Goal: Task Accomplishment & Management: Use online tool/utility

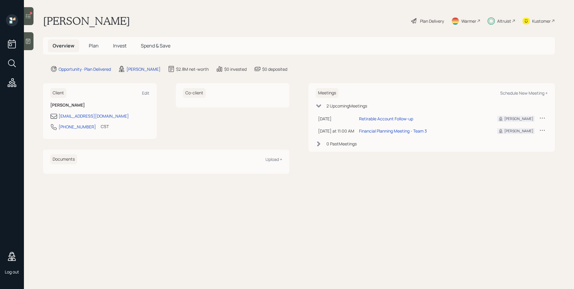
click at [27, 17] on icon at bounding box center [28, 16] width 6 height 6
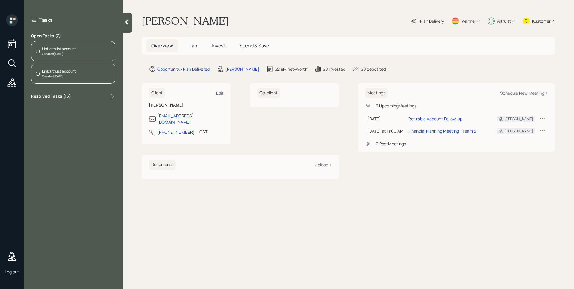
click at [224, 42] on h5 "Invest" at bounding box center [218, 45] width 23 height 13
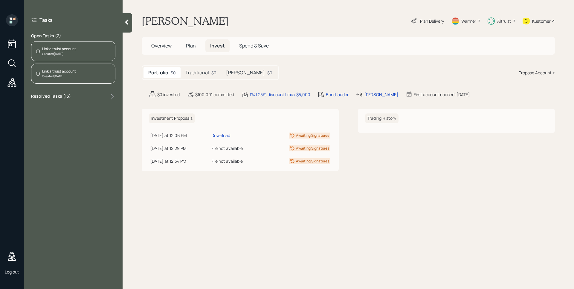
click at [203, 74] on h5 "Traditional" at bounding box center [197, 73] width 24 height 6
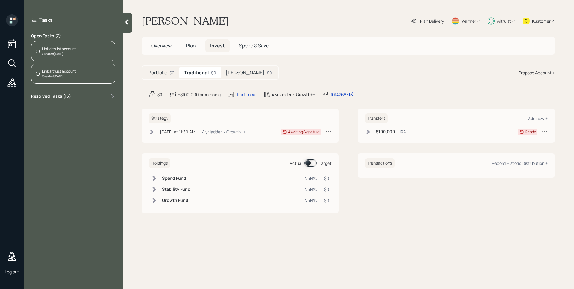
click at [232, 73] on h5 "[PERSON_NAME]" at bounding box center [245, 73] width 39 height 6
click at [161, 71] on h5 "Portfolio" at bounding box center [157, 73] width 19 height 6
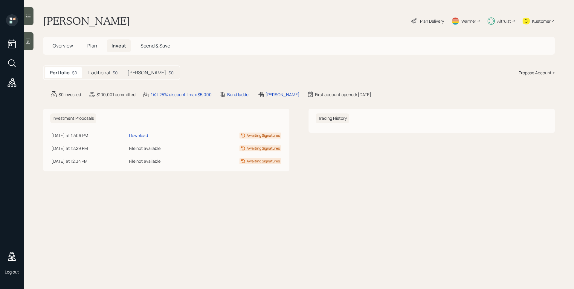
click at [11, 80] on icon at bounding box center [12, 82] width 11 height 11
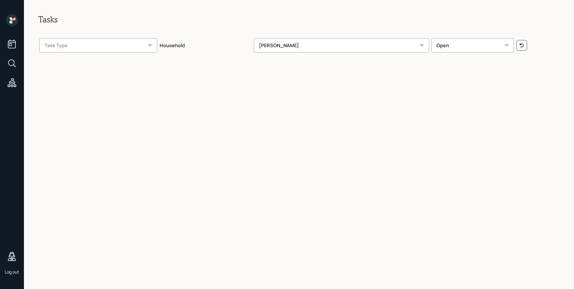
click at [146, 46] on div "Task Type" at bounding box center [98, 45] width 118 height 14
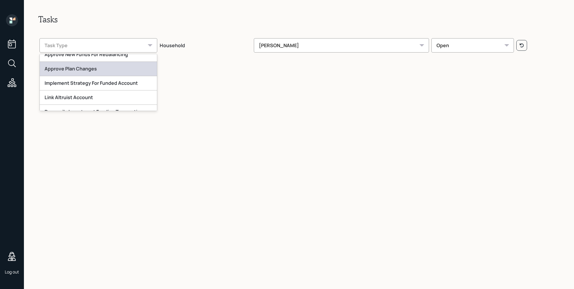
scroll to position [29, 0]
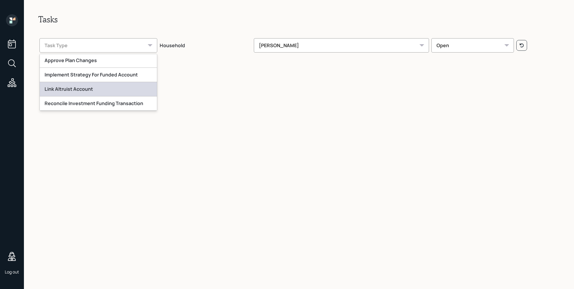
click at [119, 91] on div "Link Altruist Account" at bounding box center [98, 89] width 117 height 14
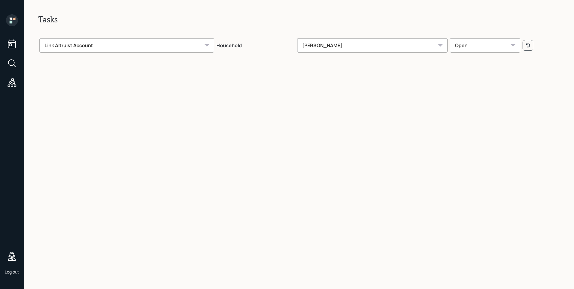
click at [486, 51] on div "Open" at bounding box center [485, 45] width 71 height 14
click at [405, 41] on div "[PERSON_NAME]" at bounding box center [372, 45] width 150 height 14
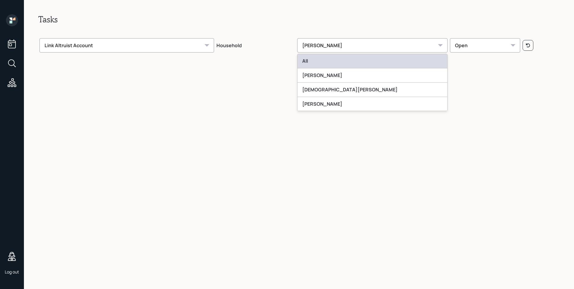
click at [375, 59] on div "All" at bounding box center [372, 61] width 150 height 14
